Goal: Task Accomplishment & Management: Use online tool/utility

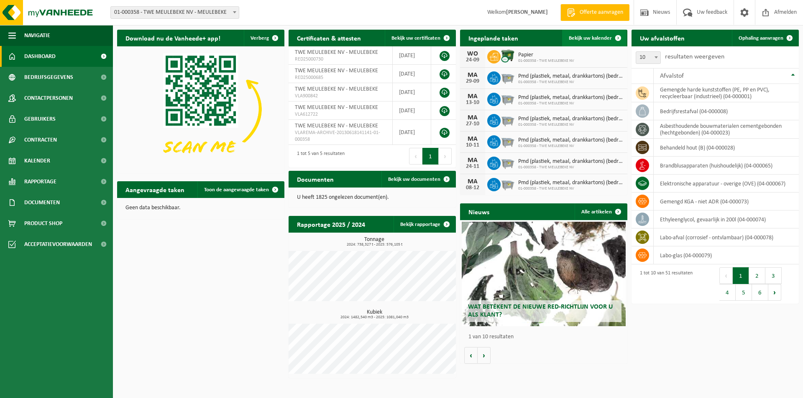
click at [591, 37] on span "Bekijk uw kalender" at bounding box center [590, 38] width 43 height 5
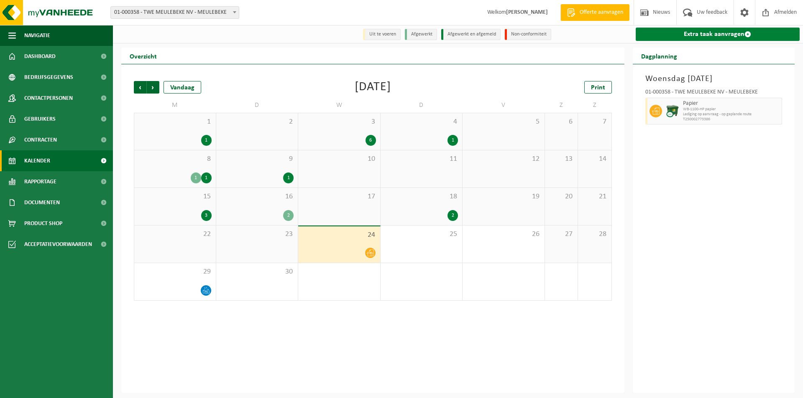
click at [705, 35] on link "Extra taak aanvragen" at bounding box center [717, 34] width 164 height 13
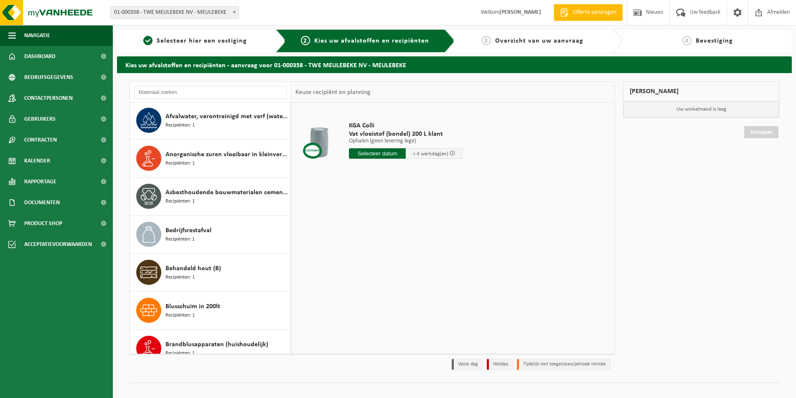
scroll to position [125, 0]
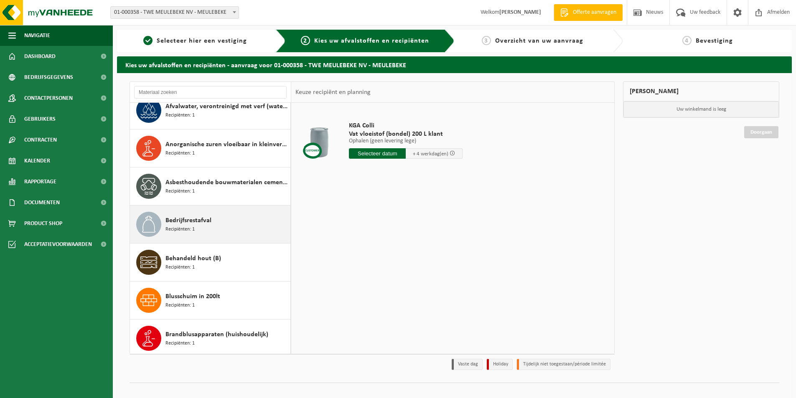
click at [202, 221] on span "Bedrijfsrestafval" at bounding box center [189, 221] width 46 height 10
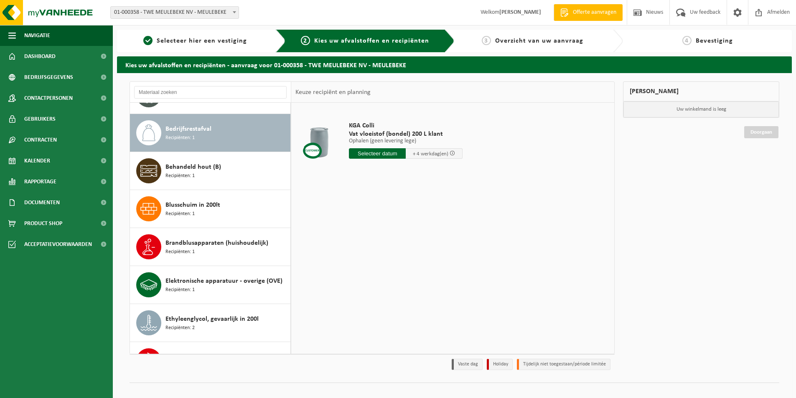
scroll to position [228, 0]
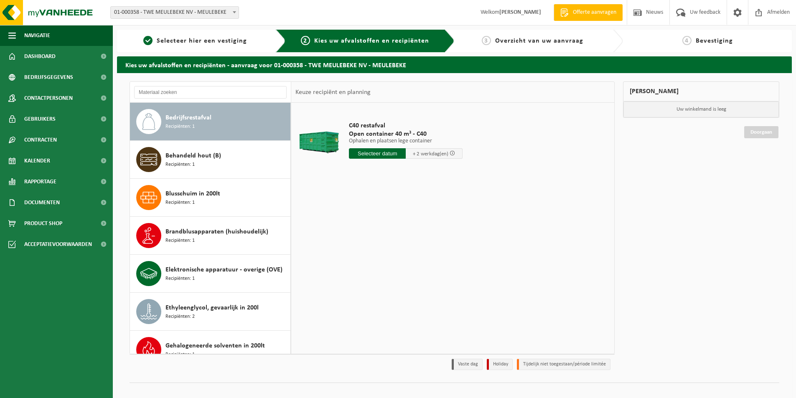
click at [374, 154] on input "text" at bounding box center [377, 153] width 57 height 10
click at [398, 241] on div "25" at bounding box center [401, 241] width 15 height 13
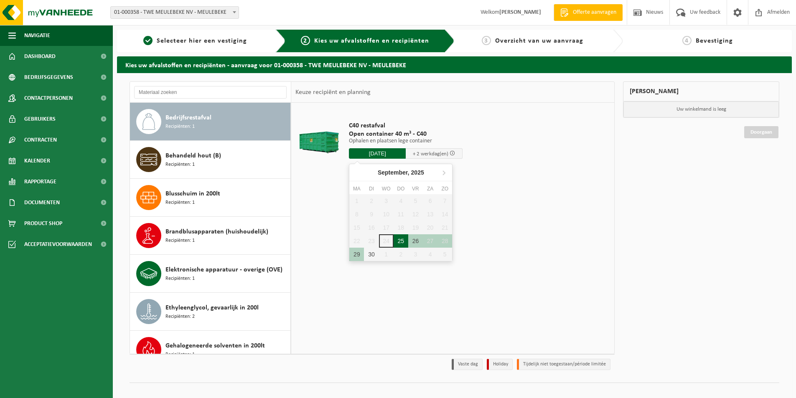
type input "Van 2025-09-25"
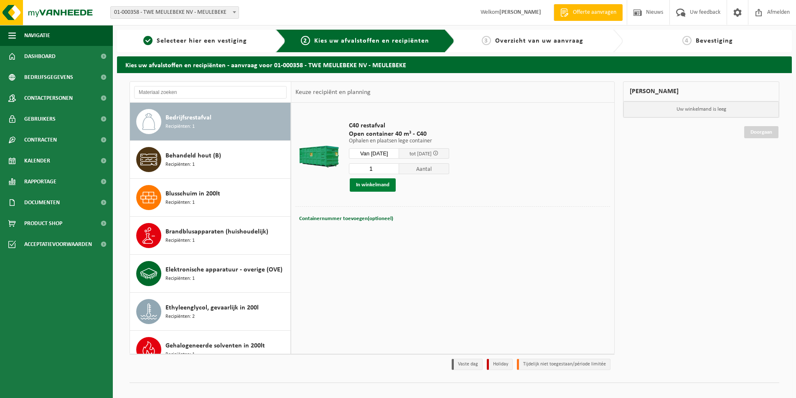
click at [381, 183] on button "In winkelmand" at bounding box center [373, 185] width 46 height 13
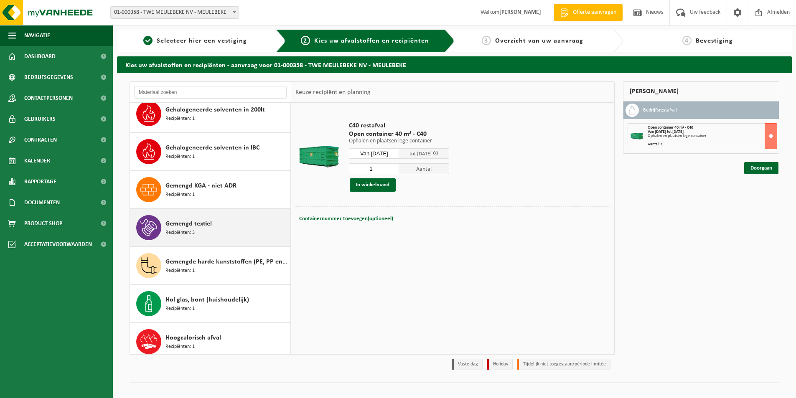
scroll to position [479, 0]
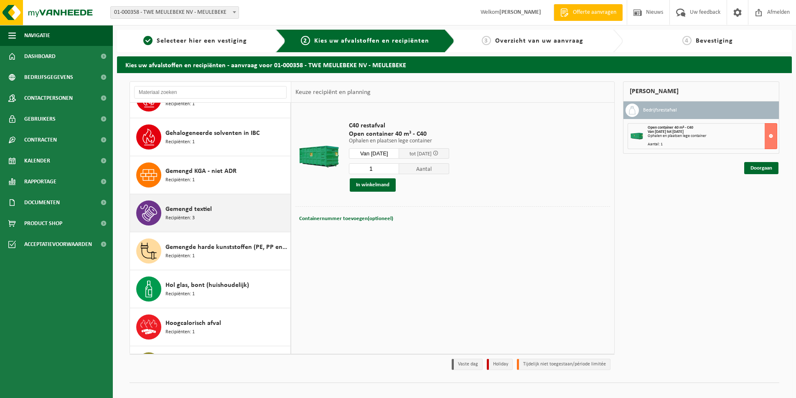
click at [180, 204] on div "Gemengd textiel Recipiënten: 3" at bounding box center [227, 213] width 123 height 25
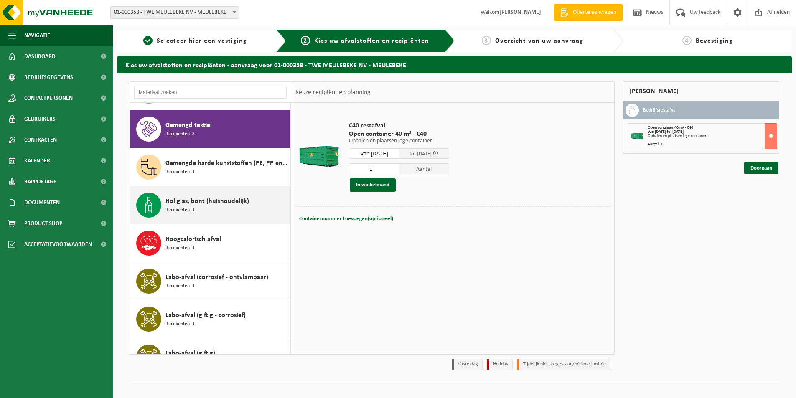
scroll to position [571, 0]
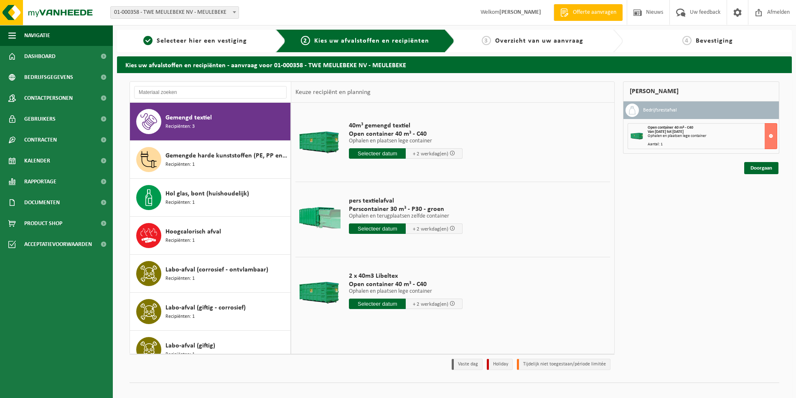
click at [373, 155] on input "text" at bounding box center [377, 153] width 57 height 10
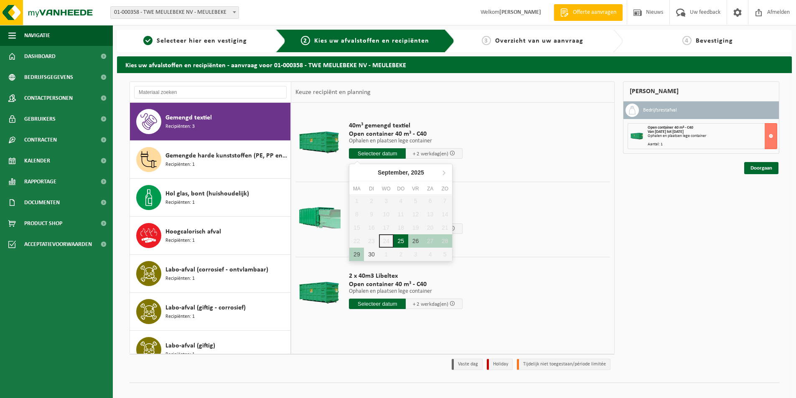
click at [401, 240] on div "25" at bounding box center [401, 241] width 15 height 13
type input "Van 2025-09-25"
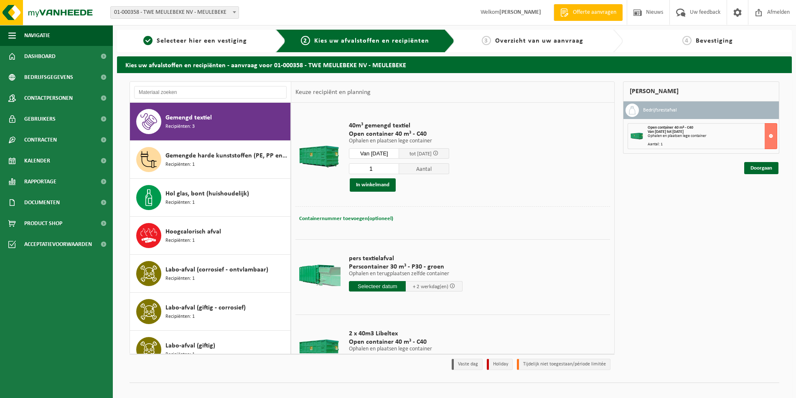
click at [351, 219] on span "Containernummer toevoegen(optioneel)" at bounding box center [346, 218] width 94 height 5
type input "Magazijn 6"
click at [378, 188] on button "In winkelmand" at bounding box center [373, 185] width 46 height 13
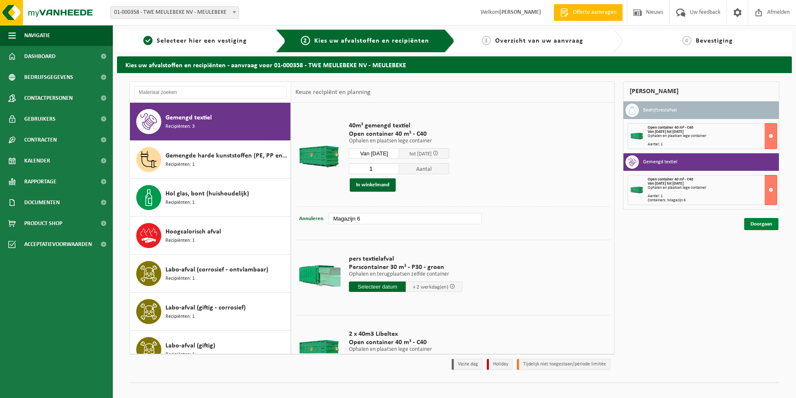
click at [760, 223] on link "Doorgaan" at bounding box center [762, 224] width 34 height 12
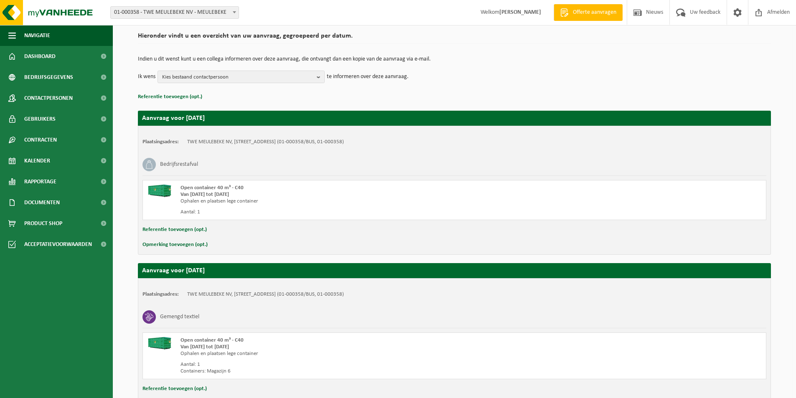
scroll to position [120, 0]
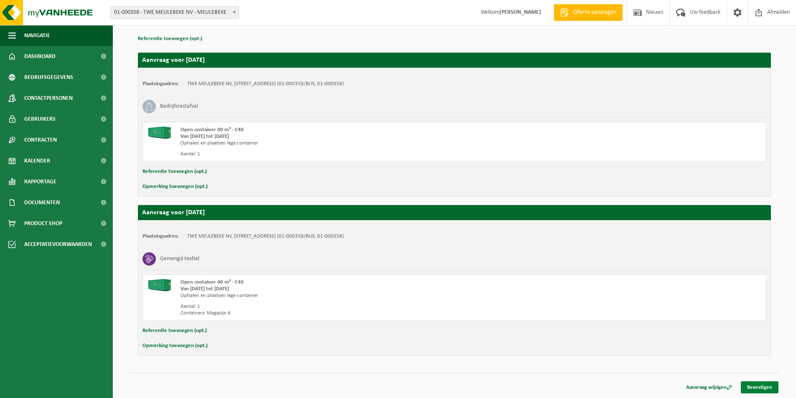
click at [758, 385] on link "Bevestigen" at bounding box center [760, 388] width 38 height 12
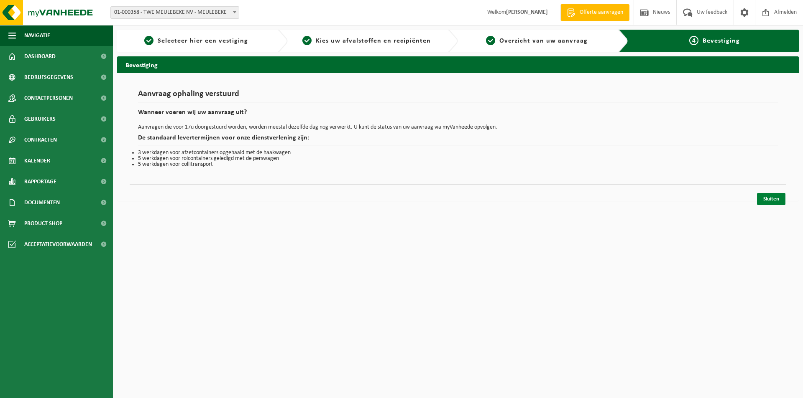
click at [770, 199] on link "Sluiten" at bounding box center [771, 199] width 28 height 12
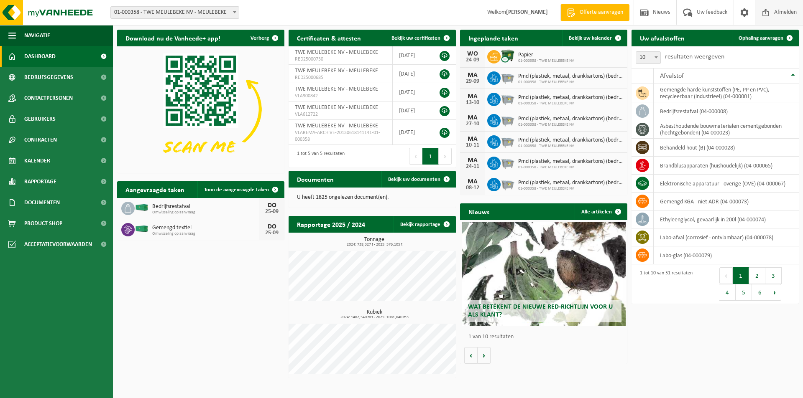
click at [773, 8] on span "Afmelden" at bounding box center [785, 12] width 27 height 25
